Goal: Task Accomplishment & Management: Manage account settings

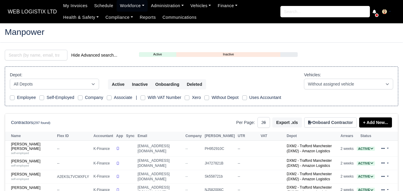
select select "25"
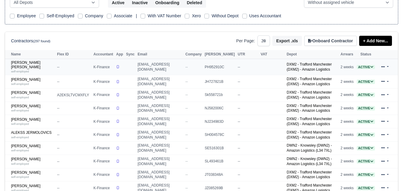
scroll to position [99, 0]
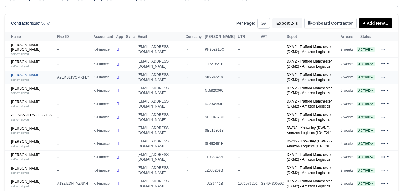
click at [24, 79] on small "self-employed" at bounding box center [20, 79] width 18 height 3
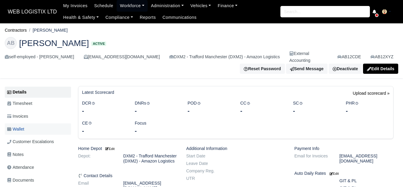
click at [23, 126] on span "Wallet" at bounding box center [15, 129] width 17 height 7
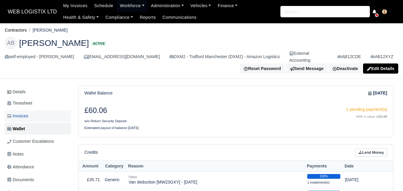
click at [30, 115] on link "Invoices" at bounding box center [38, 116] width 66 height 12
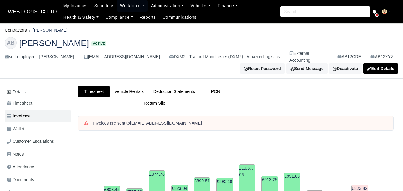
scroll to position [199, 0]
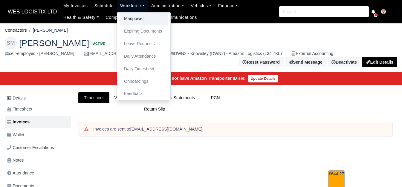
click at [124, 17] on link "Manpower" at bounding box center [143, 19] width 48 height 13
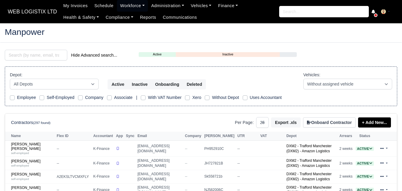
select select "25"
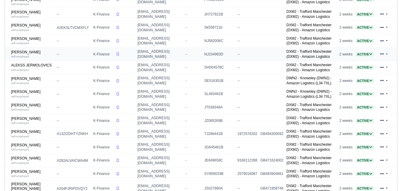
scroll to position [149, 0]
click at [30, 29] on div "self-employed" at bounding box center [32, 30] width 43 height 4
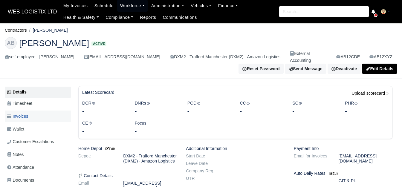
click at [27, 113] on span "Invoices" at bounding box center [17, 116] width 21 height 7
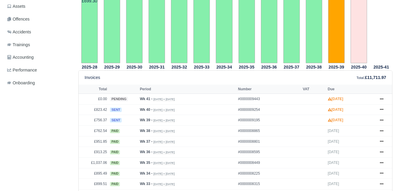
scroll to position [50, 0]
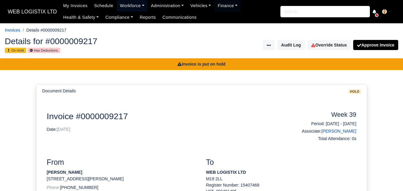
click at [128, 4] on link "Workforce" at bounding box center [132, 6] width 31 height 12
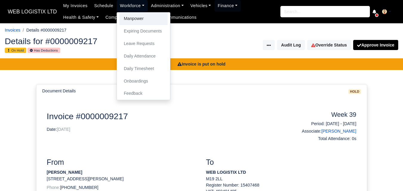
click at [142, 15] on link "Manpower" at bounding box center [143, 19] width 48 height 13
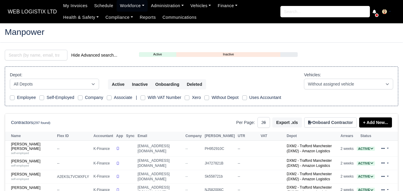
select select "25"
click at [46, 53] on input "search" at bounding box center [36, 55] width 63 height 11
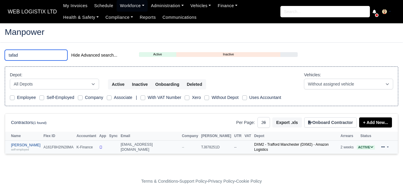
type input "tafad"
click at [16, 143] on link "Tafadzwa Jakosi self-employed" at bounding box center [26, 147] width 30 height 9
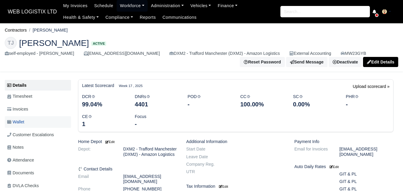
click at [24, 120] on span "Wallet" at bounding box center [15, 122] width 17 height 7
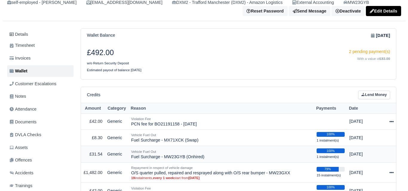
scroll to position [99, 0]
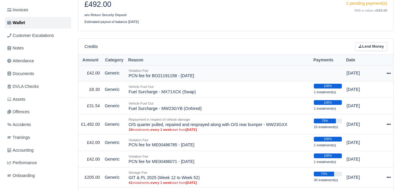
click at [389, 73] on icon at bounding box center [389, 73] width 4 height 4
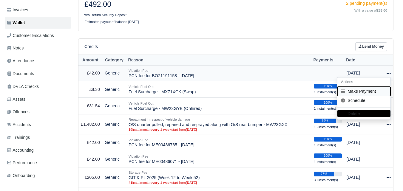
click at [371, 89] on button "Make Payment" at bounding box center [364, 91] width 53 height 9
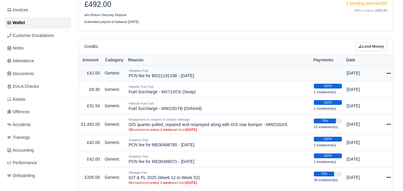
select select "7205"
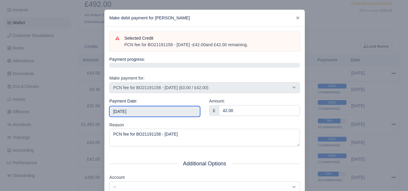
click at [139, 110] on input "2025-10-11" at bounding box center [154, 111] width 91 height 11
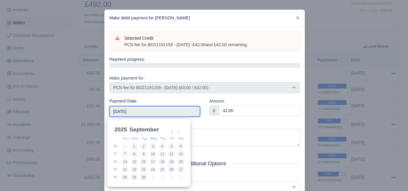
click at [179, 177] on table "Sun Mon Tue Wed Thu Fri Sat 36 31 1 2 3 4 5 6 37 7 8 9 10 11 12 13 38 14 15 16 …" at bounding box center [149, 158] width 72 height 46
type input "2025-10-04"
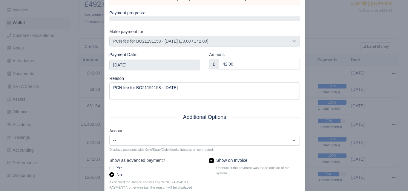
scroll to position [86, 0]
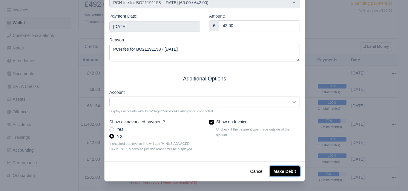
click at [288, 168] on button "Make Debit" at bounding box center [285, 172] width 30 height 10
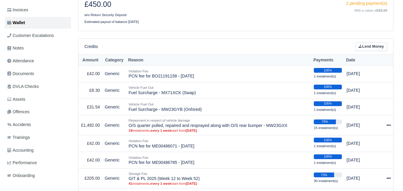
scroll to position [99, 0]
click at [376, 44] on link "Lend Money" at bounding box center [372, 46] width 32 height 9
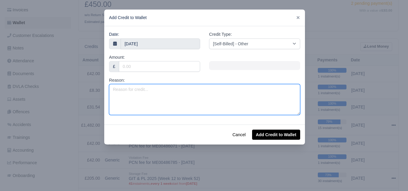
click at [188, 110] on textarea "Reason:" at bounding box center [204, 99] width 191 height 31
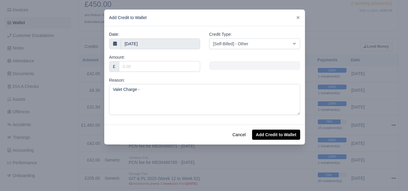
drag, startPoint x: 176, startPoint y: 83, endPoint x: 173, endPoint y: 87, distance: 5.1
click at [176, 83] on div "Reason: Valet Charge -" at bounding box center [204, 96] width 191 height 38
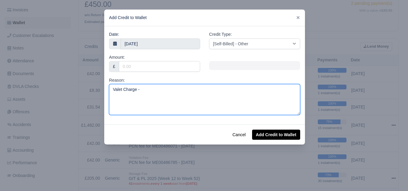
click at [172, 88] on textarea "Valet Charge -" at bounding box center [204, 99] width 191 height 31
paste textarea "MW23GXX"
type textarea "Valet Charge - MW23GXX (VOR Offhired)"
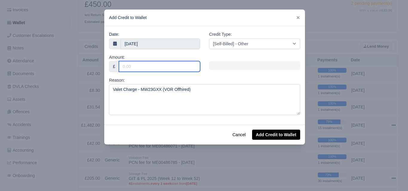
click at [163, 67] on input "Amount:" at bounding box center [159, 66] width 81 height 11
type input "25"
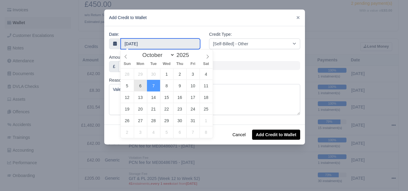
type input "6 October 2025"
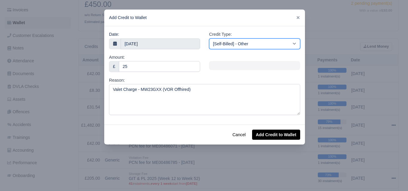
click at [262, 44] on select "[Self-Billed] - Other [Self-Billed] - Negative Invoice [Self-Billed] - Keychain…" at bounding box center [254, 44] width 91 height 11
click at [209, 39] on select "[Self-Billed] - Other [Self-Billed] - Negative Invoice [Self-Billed] - Keychain…" at bounding box center [254, 44] width 91 height 11
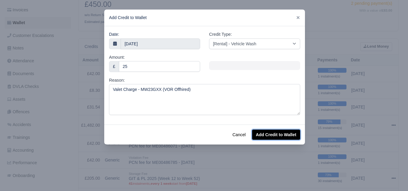
click at [274, 137] on button "Add Credit to Wallet" at bounding box center [276, 135] width 48 height 10
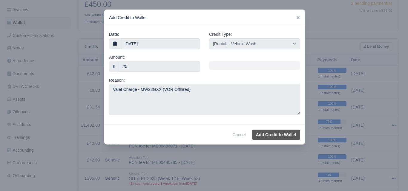
select select "other"
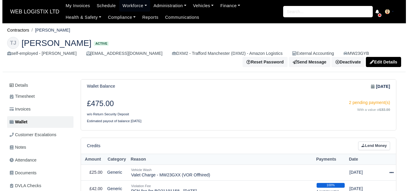
scroll to position [99, 0]
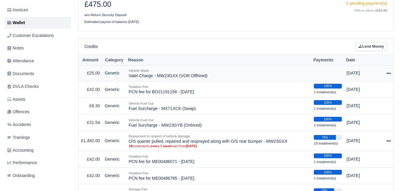
click at [389, 72] on icon at bounding box center [389, 73] width 4 height 4
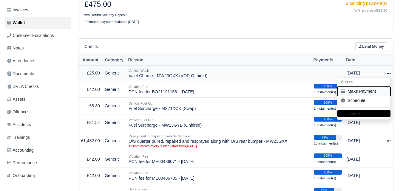
click at [366, 95] on button "Make Payment" at bounding box center [364, 91] width 53 height 9
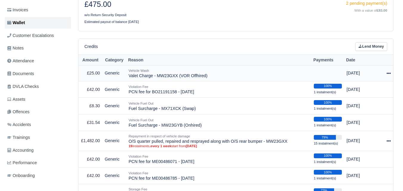
select select "7445"
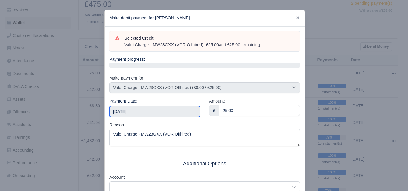
click at [167, 112] on input "[DATE]" at bounding box center [154, 111] width 91 height 11
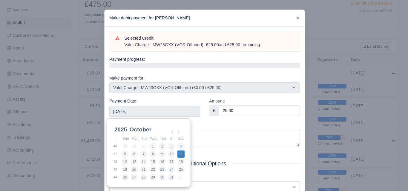
click at [237, 122] on div "Reason Valet Charge - MW23GXX (VOR Offhired)" at bounding box center [204, 134] width 191 height 25
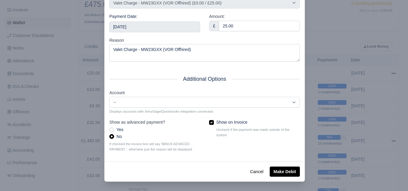
scroll to position [86, 0]
click at [281, 173] on button "Make Debit" at bounding box center [285, 172] width 30 height 10
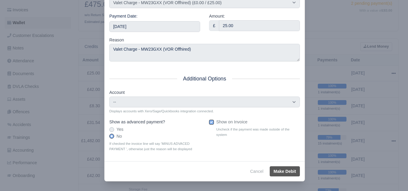
type input "2025-10-11T23:59:59+01:00"
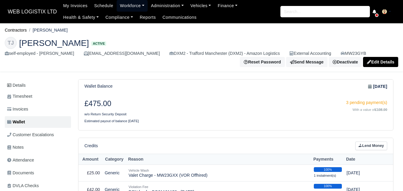
click at [132, 8] on link "Workforce" at bounding box center [132, 6] width 31 height 12
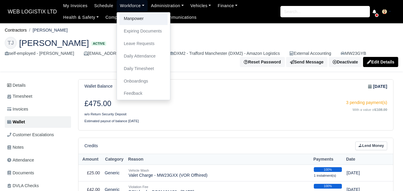
click at [128, 16] on link "Manpower" at bounding box center [143, 19] width 48 height 13
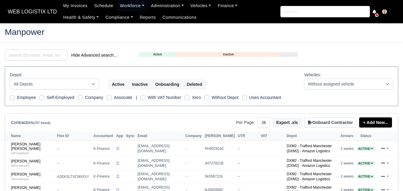
select select "25"
click at [31, 60] on input "search" at bounding box center [36, 55] width 63 height 11
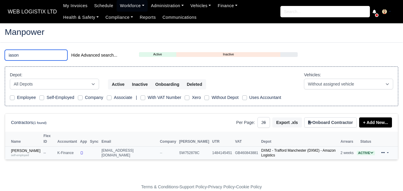
type input "iason"
click at [29, 152] on td "Iason Charmpas self-employed" at bounding box center [23, 153] width 37 height 13
click at [29, 153] on div "self-employed" at bounding box center [26, 155] width 30 height 4
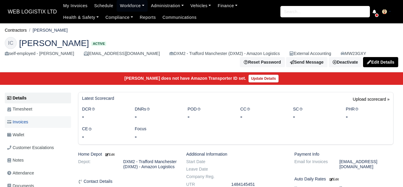
click at [29, 126] on link "Invoices" at bounding box center [38, 122] width 66 height 12
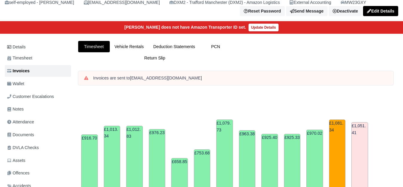
scroll to position [50, 0]
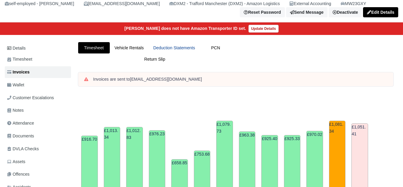
click at [170, 46] on link "Deduction Statements" at bounding box center [174, 48] width 51 height 12
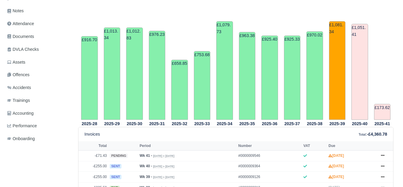
scroll to position [199, 0]
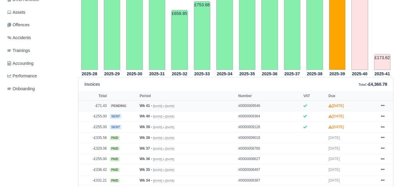
click at [384, 105] on icon at bounding box center [383, 106] width 4 height 4
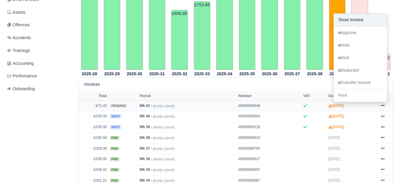
drag, startPoint x: 344, startPoint y: 14, endPoint x: 347, endPoint y: 23, distance: 9.5
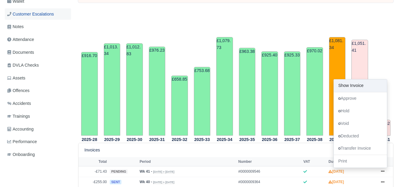
scroll to position [50, 0]
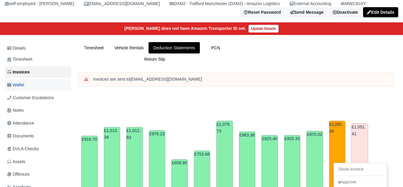
click at [40, 89] on link "Wallet" at bounding box center [38, 85] width 66 height 12
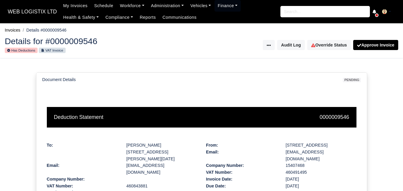
scroll to position [158, 0]
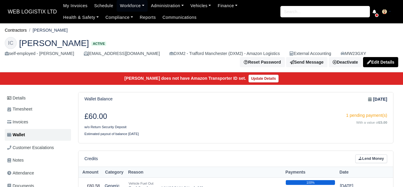
scroll to position [99, 0]
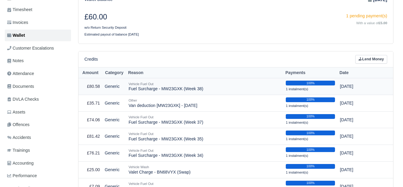
click at [130, 90] on td "Vehicle Fuel Out Fuel Surcharge - MW23GXK (Week 38)" at bounding box center [204, 86] width 157 height 17
copy tr "Fuel Surcharge - MW23GXK (Week 38)"
click at [358, 63] on link "Lend Money" at bounding box center [372, 59] width 32 height 9
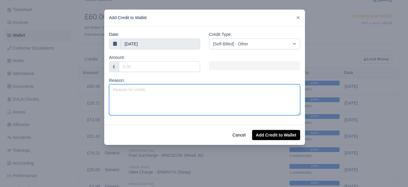
click at [238, 105] on textarea "Reason:" at bounding box center [204, 99] width 191 height 31
paste textarea "Fuel Surcharge - MW23GXK (Week 38)"
type textarea "Fuel Surcharge - MW23GXK (Week 38)"
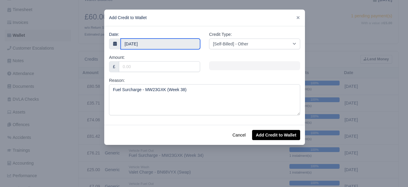
click at [154, 44] on input "7 October 2025" at bounding box center [160, 44] width 79 height 11
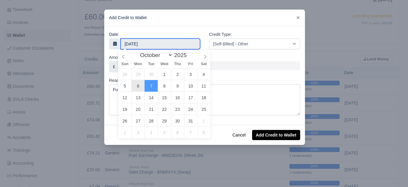
type input "6 October 2025"
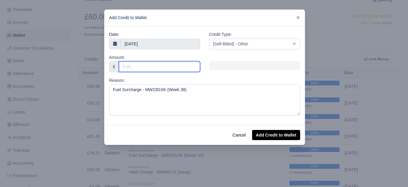
click at [154, 69] on input "Amount:" at bounding box center [159, 66] width 81 height 11
type input "50.02"
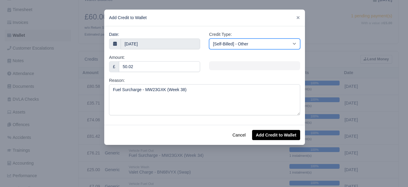
click at [227, 47] on select "[Self-Billed] - Other [Self-Billed] - Negative Invoice [Self-Billed] - Keychain…" at bounding box center [254, 44] width 91 height 11
select select "van_fuel_out"
click at [209, 39] on select "[Self-Billed] - Other [Self-Billed] - Negative Invoice [Self-Billed] - Keychain…" at bounding box center [254, 44] width 91 height 11
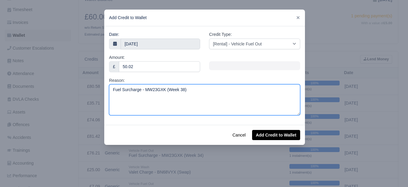
click at [156, 90] on textarea "Fuel Surcharge - MW23GXK (Week 38)" at bounding box center [204, 99] width 191 height 31
paste textarea "YE19KTG"
drag, startPoint x: 161, startPoint y: 90, endPoint x: 176, endPoint y: 89, distance: 15.0
click at [176, 89] on textarea "Fuel Surcharge - YE19KTG (Week 38)" at bounding box center [204, 99] width 191 height 31
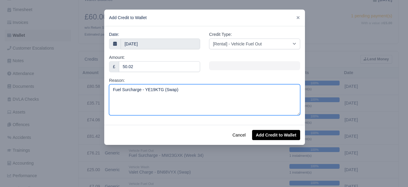
type textarea "Fuel Surcharge - YE19KTG (Swap)"
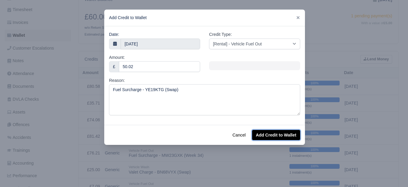
click at [278, 137] on button "Add Credit to Wallet" at bounding box center [276, 135] width 48 height 10
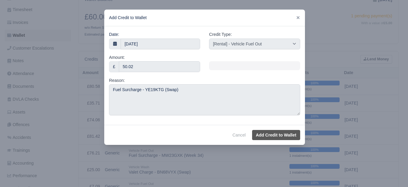
select select "other"
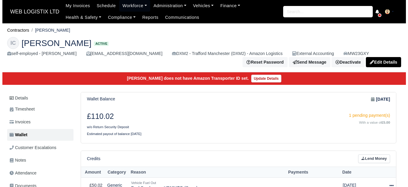
scroll to position [99, 0]
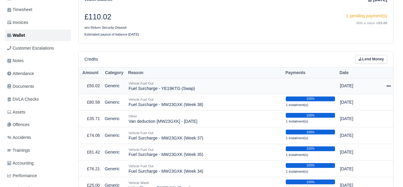
click at [389, 89] on div at bounding box center [385, 85] width 12 height 7
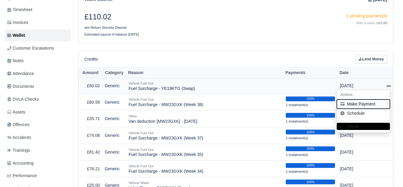
click at [369, 103] on button "Make Payment" at bounding box center [363, 103] width 53 height 9
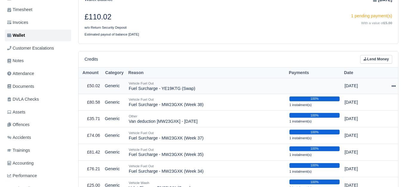
select select "7447"
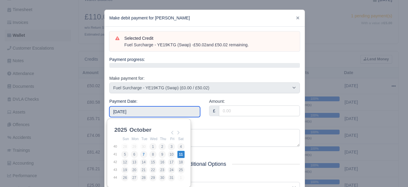
click at [137, 109] on input "2025-10-11" at bounding box center [154, 111] width 91 height 11
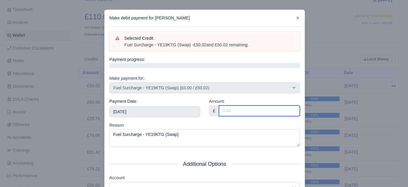
click at [242, 110] on input "Amount:" at bounding box center [259, 110] width 81 height 11
type input "50.02"
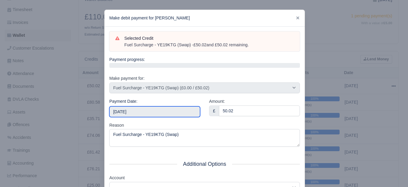
click at [185, 113] on input "2025-10-11" at bounding box center [154, 111] width 91 height 11
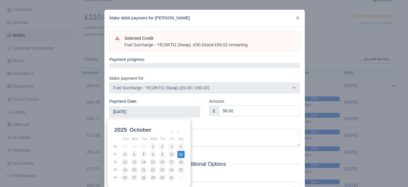
click at [205, 122] on div "Reason Fuel Surcharge - YE19KTG (Swap)" at bounding box center [204, 134] width 191 height 25
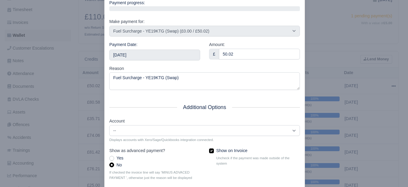
scroll to position [90, 0]
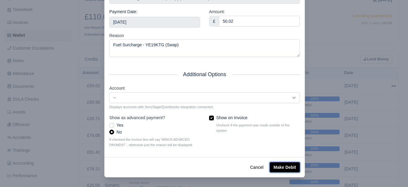
click at [275, 163] on button "Make Debit" at bounding box center [285, 167] width 30 height 10
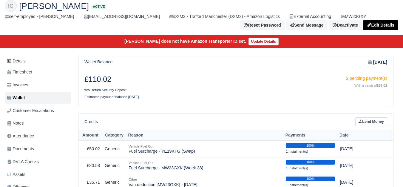
scroll to position [50, 0]
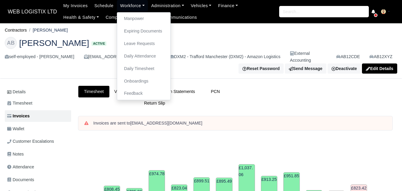
click at [130, 15] on link "Manpower" at bounding box center [143, 19] width 48 height 13
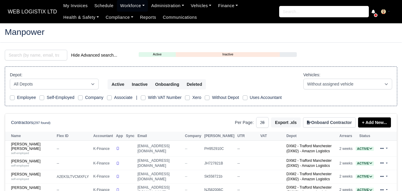
select select "25"
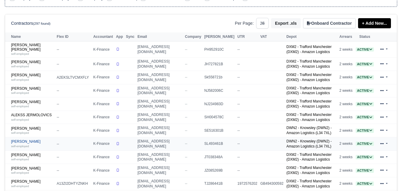
scroll to position [99, 0]
click at [17, 148] on small "self-employed" at bounding box center [20, 146] width 18 height 3
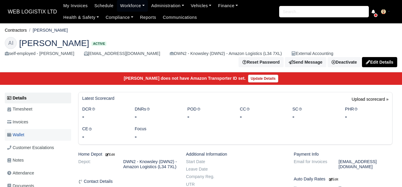
click at [40, 129] on link "Wallet" at bounding box center [38, 135] width 66 height 12
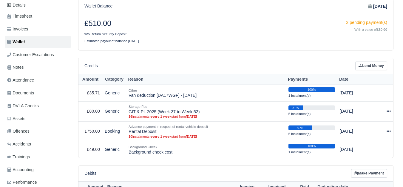
scroll to position [99, 0]
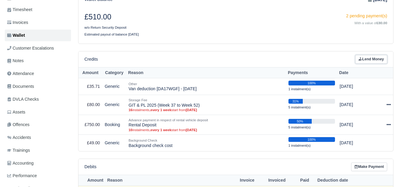
click at [368, 59] on link "Lend Money" at bounding box center [372, 59] width 32 height 9
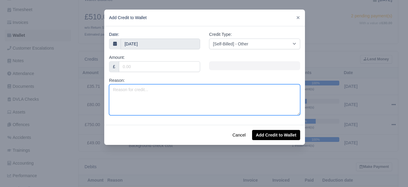
click at [155, 96] on textarea "Reason:" at bounding box center [204, 99] width 191 height 31
paste textarea "O/S/R DOOR DAMAGED"
click at [178, 94] on textarea "O/S/R DOOR DAMAGED -" at bounding box center [204, 99] width 191 height 31
paste textarea "DA17WGF"
type textarea "O/S/R DOOR DAMAGED - DA17WGF"
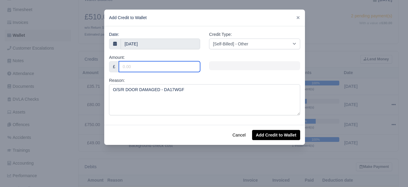
click at [166, 71] on input "Amount:" at bounding box center [159, 66] width 81 height 11
type input "522"
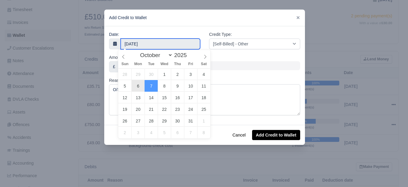
type input "[DATE]"
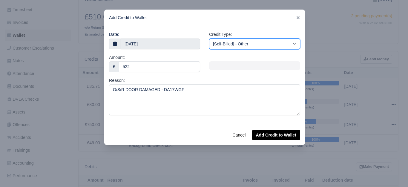
click at [251, 40] on select "[Self-Billed] - Other [Self-Billed] - Negative Invoice [Self-Billed] - Keychain…" at bounding box center [254, 44] width 91 height 11
click at [209, 39] on select "[Self-Billed] - Other [Self-Billed] - Negative Invoice [Self-Billed] - Keychain…" at bounding box center [254, 44] width 91 height 11
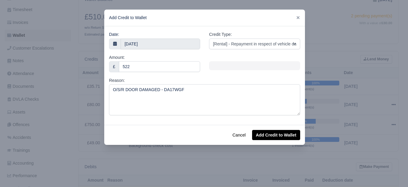
click at [281, 130] on div "Cancel Add Credit to Wallet" at bounding box center [204, 135] width 201 height 20
click at [281, 137] on button "Add Credit to Wallet" at bounding box center [276, 135] width 48 height 10
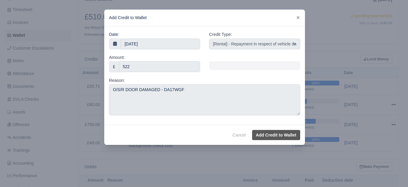
select select "other"
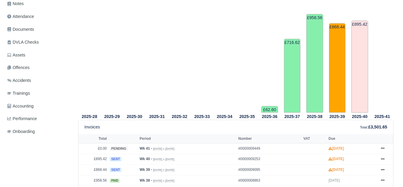
scroll to position [199, 0]
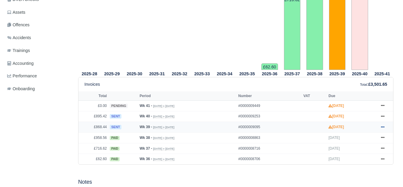
click at [382, 126] on icon at bounding box center [383, 126] width 4 height 1
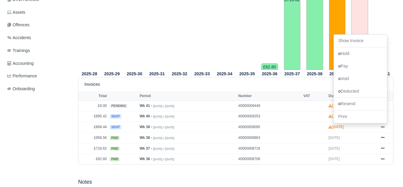
click at [201, 46] on tr "2025-33" at bounding box center [202, 6] width 23 height 128
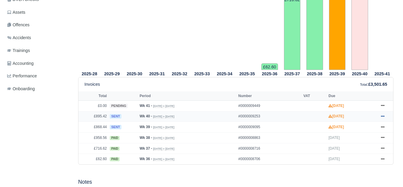
click at [382, 116] on icon at bounding box center [383, 116] width 4 height 1
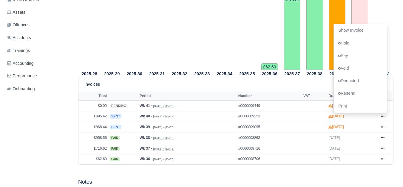
click at [191, 81] on div "Invoices Total : £3,501.65" at bounding box center [236, 84] width 303 height 7
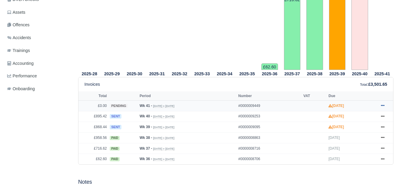
click at [386, 102] on link at bounding box center [383, 105] width 9 height 7
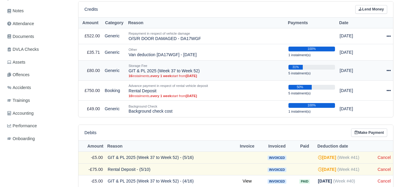
scroll to position [99, 0]
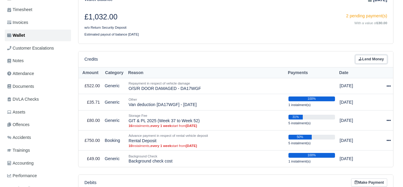
click at [378, 56] on link "Lend Money" at bounding box center [372, 59] width 32 height 9
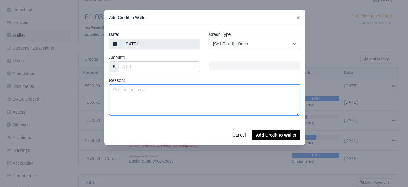
click at [219, 93] on textarea "Reason:" at bounding box center [204, 99] width 191 height 31
click at [174, 98] on textarea "Valet Charge -" at bounding box center [204, 99] width 191 height 31
paste textarea "DA17WGF"
type textarea "Valet Charge - DA17WGF (Offhired)"
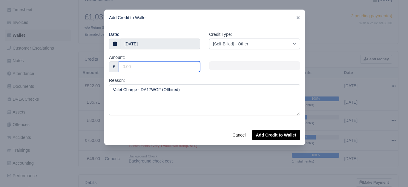
click at [157, 71] on input "Amount:" at bounding box center [159, 66] width 81 height 11
type input "72"
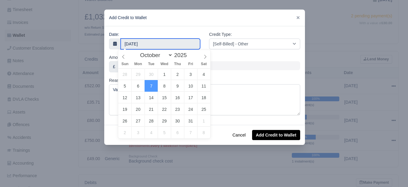
type input "[DATE]"
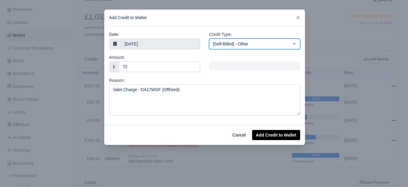
click at [240, 45] on select "[Self-Billed] - Other [Self-Billed] - Negative Invoice [Self-Billed] - Keychain…" at bounding box center [254, 44] width 91 height 11
click at [209, 39] on select "[Self-Billed] - Other [Self-Billed] - Negative Invoice [Self-Billed] - Keychain…" at bounding box center [254, 44] width 91 height 11
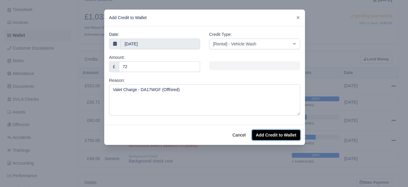
click at [265, 133] on button "Add Credit to Wallet" at bounding box center [276, 135] width 48 height 10
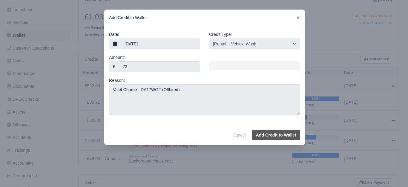
select select "other"
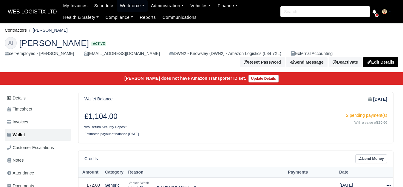
scroll to position [99, 0]
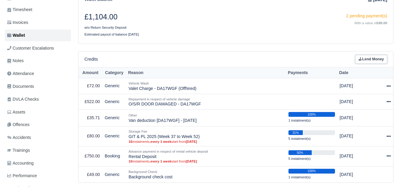
click at [364, 55] on link "Lend Money" at bounding box center [372, 59] width 32 height 9
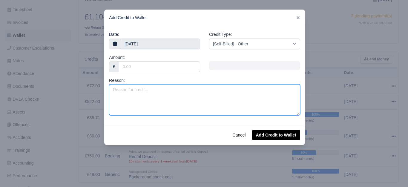
click at [171, 96] on textarea "Reason:" at bounding box center [204, 99] width 191 height 31
type textarea "No Notice Charge (2 Weeks)"
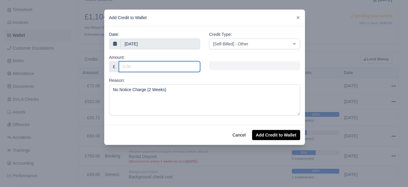
click at [153, 70] on input "Amount:" at bounding box center [159, 66] width 81 height 11
type input "500"
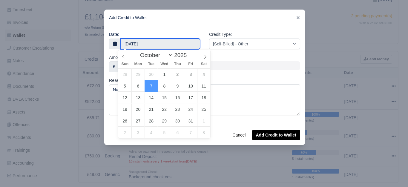
click at [152, 42] on input "7 October 2025" at bounding box center [160, 44] width 79 height 11
type input "6 October 2025"
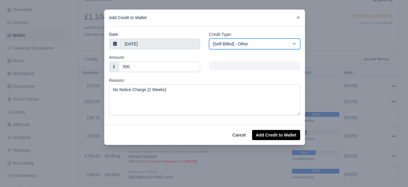
click at [242, 42] on select "[Self-Billed] - Other [Self-Billed] - Negative Invoice [Self-Billed] - Keychain…" at bounding box center [254, 44] width 91 height 11
click at [209, 39] on select "[Self-Billed] - Other [Self-Billed] - Negative Invoice [Self-Billed] - Keychain…" at bounding box center [254, 44] width 91 height 11
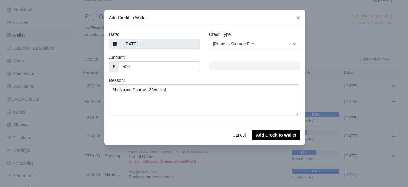
click at [284, 129] on div "Cancel Add Credit to Wallet" at bounding box center [204, 135] width 201 height 20
click at [280, 134] on button "Add Credit to Wallet" at bounding box center [276, 135] width 48 height 10
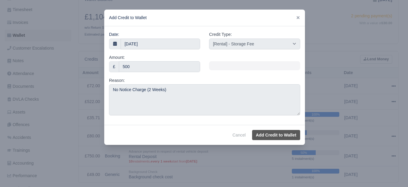
select select "other"
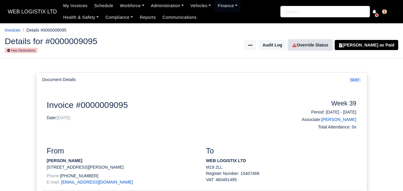
click at [332, 49] on link "Override Status" at bounding box center [311, 45] width 44 height 10
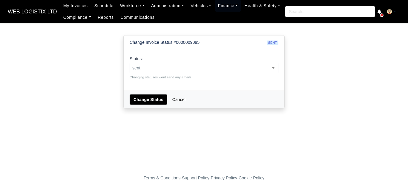
click at [207, 67] on span "sent" at bounding box center [204, 68] width 148 height 7
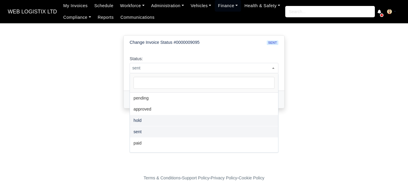
select select "hold"
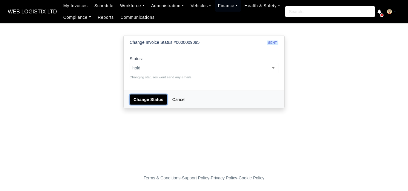
click at [160, 95] on button "Change Status" at bounding box center [149, 100] width 38 height 10
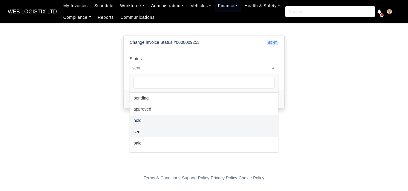
select select "hold"
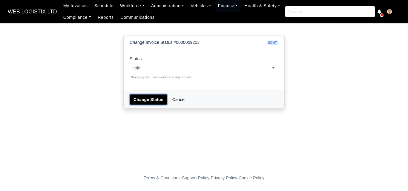
click at [147, 103] on button "Change Status" at bounding box center [149, 100] width 38 height 10
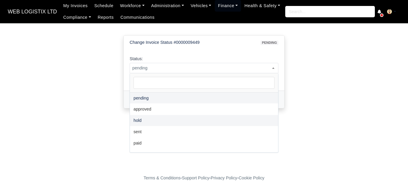
select select "hold"
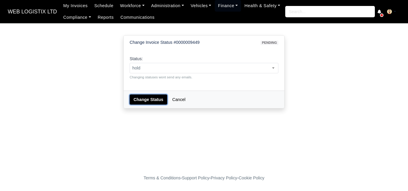
click at [147, 99] on button "Change Status" at bounding box center [149, 100] width 38 height 10
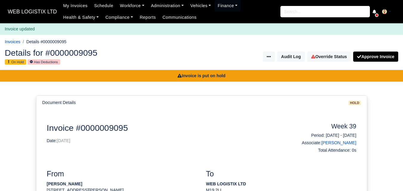
scroll to position [167, 0]
